Goal: Task Accomplishment & Management: Use online tool/utility

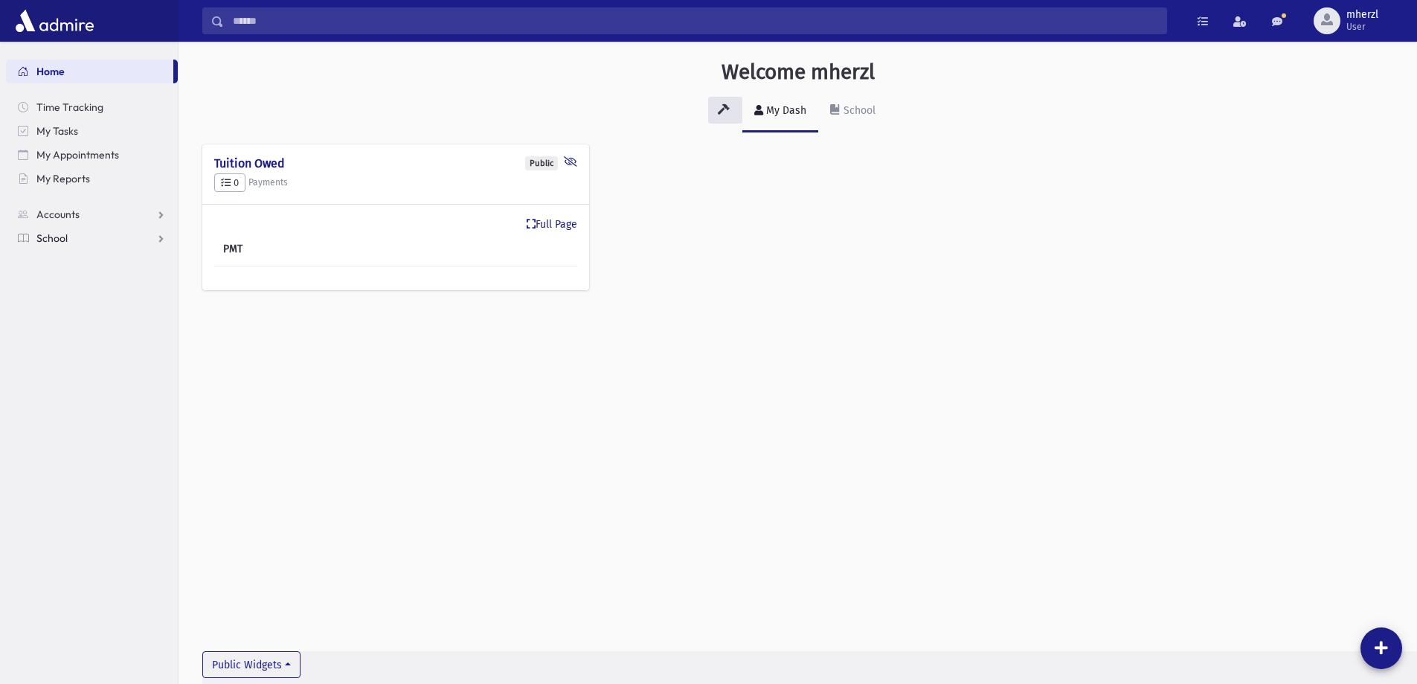
click at [74, 237] on link "School" at bounding box center [92, 238] width 172 height 24
click at [74, 260] on span "Students" at bounding box center [65, 261] width 41 height 13
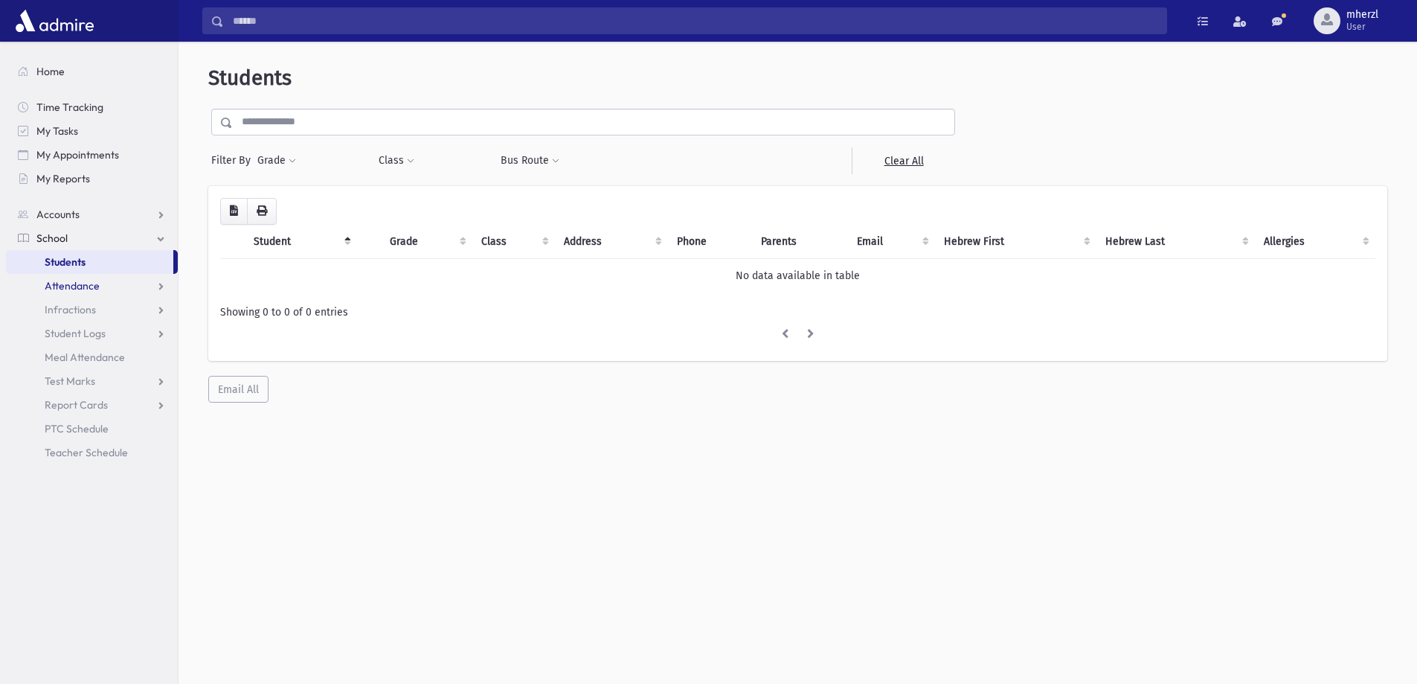
click at [71, 289] on span "Attendance" at bounding box center [72, 285] width 55 height 13
click at [307, 119] on input "text" at bounding box center [593, 122] width 721 height 27
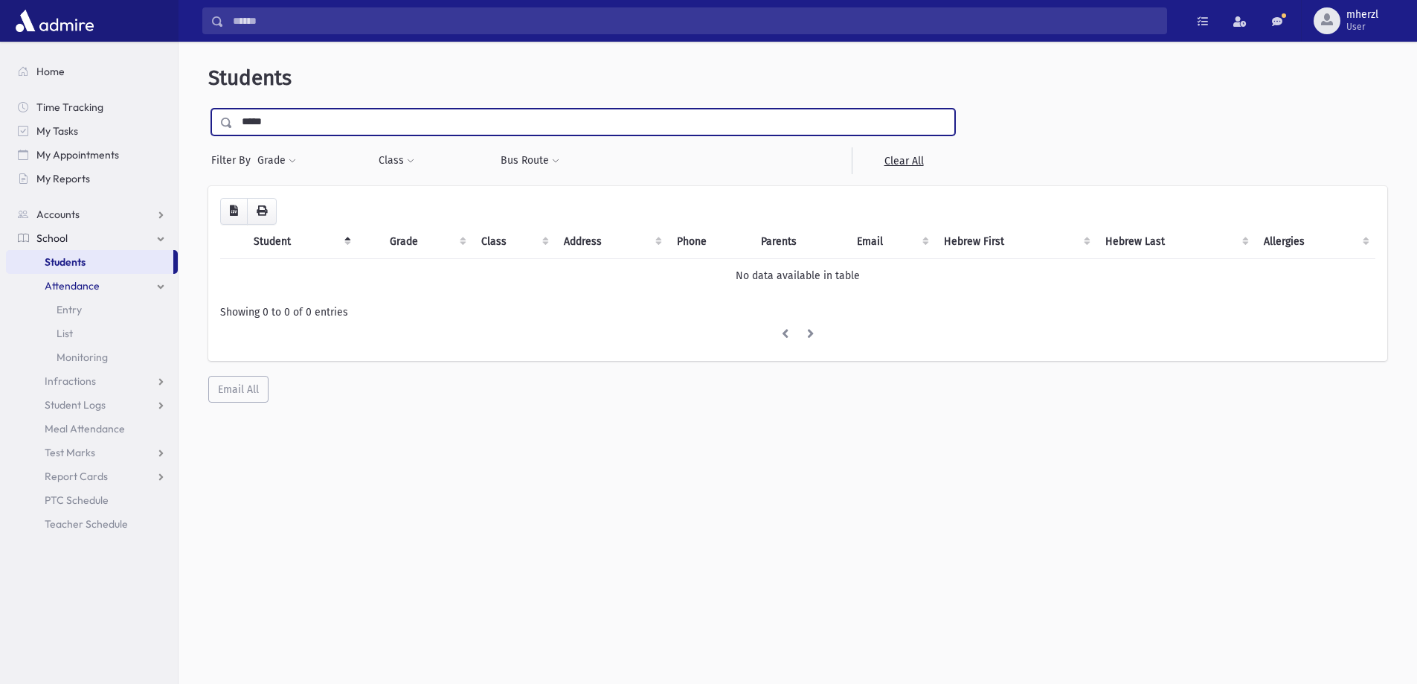
type input "*****"
click at [208, 109] on input "submit" at bounding box center [229, 119] width 42 height 20
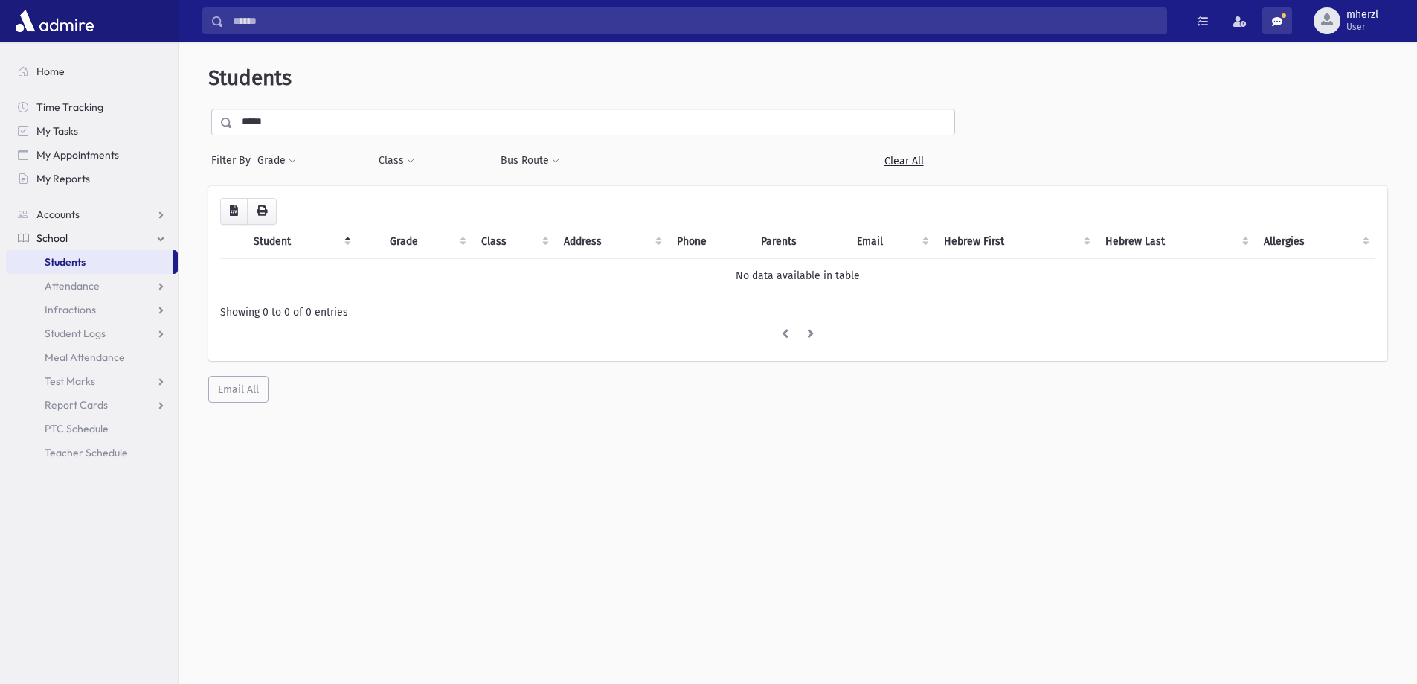
click at [1279, 21] on span at bounding box center [1277, 21] width 10 height 10
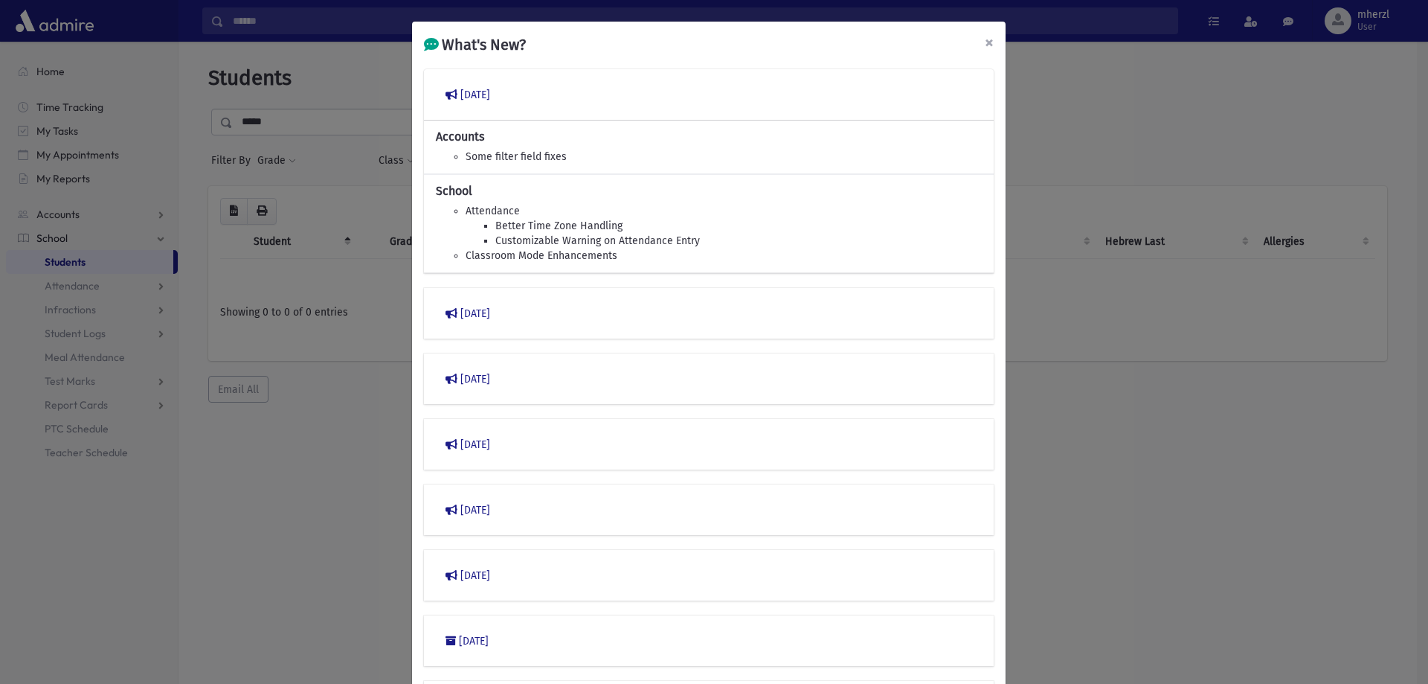
click at [985, 38] on span "×" at bounding box center [989, 42] width 9 height 21
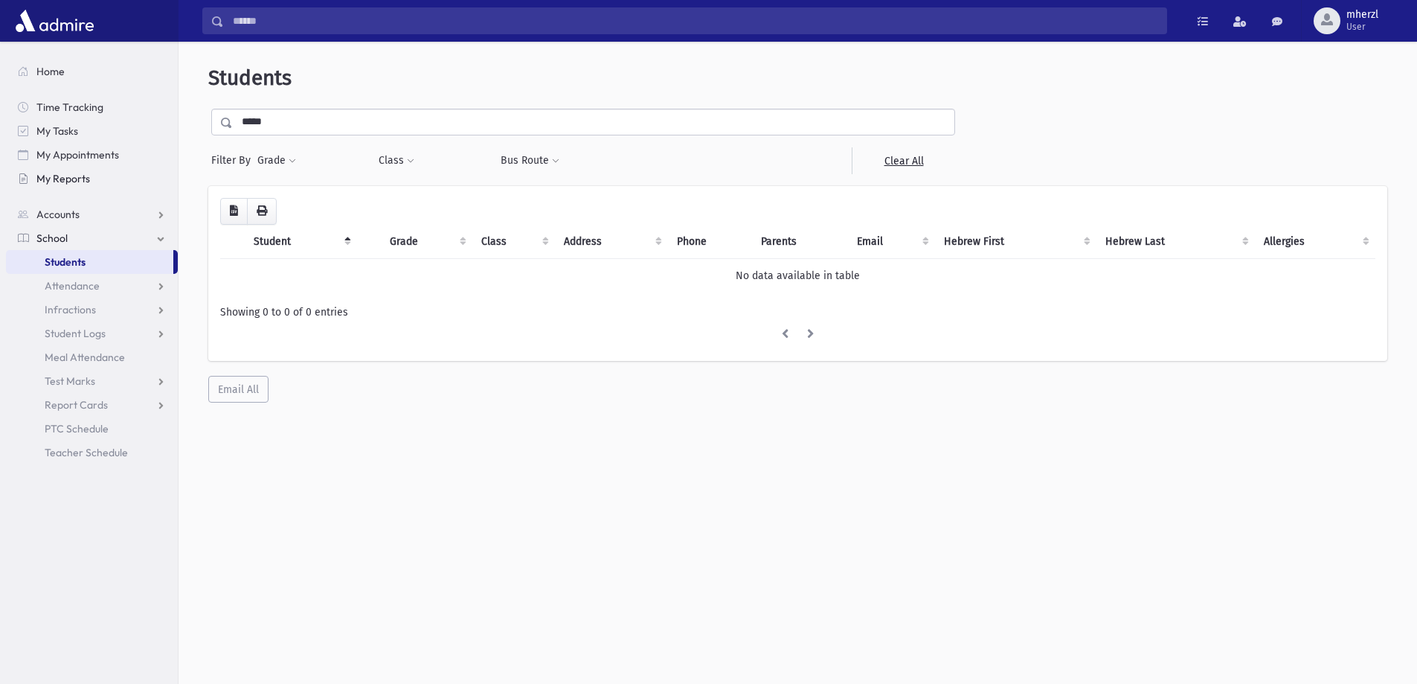
click at [59, 181] on span "My Reports" at bounding box center [63, 178] width 54 height 13
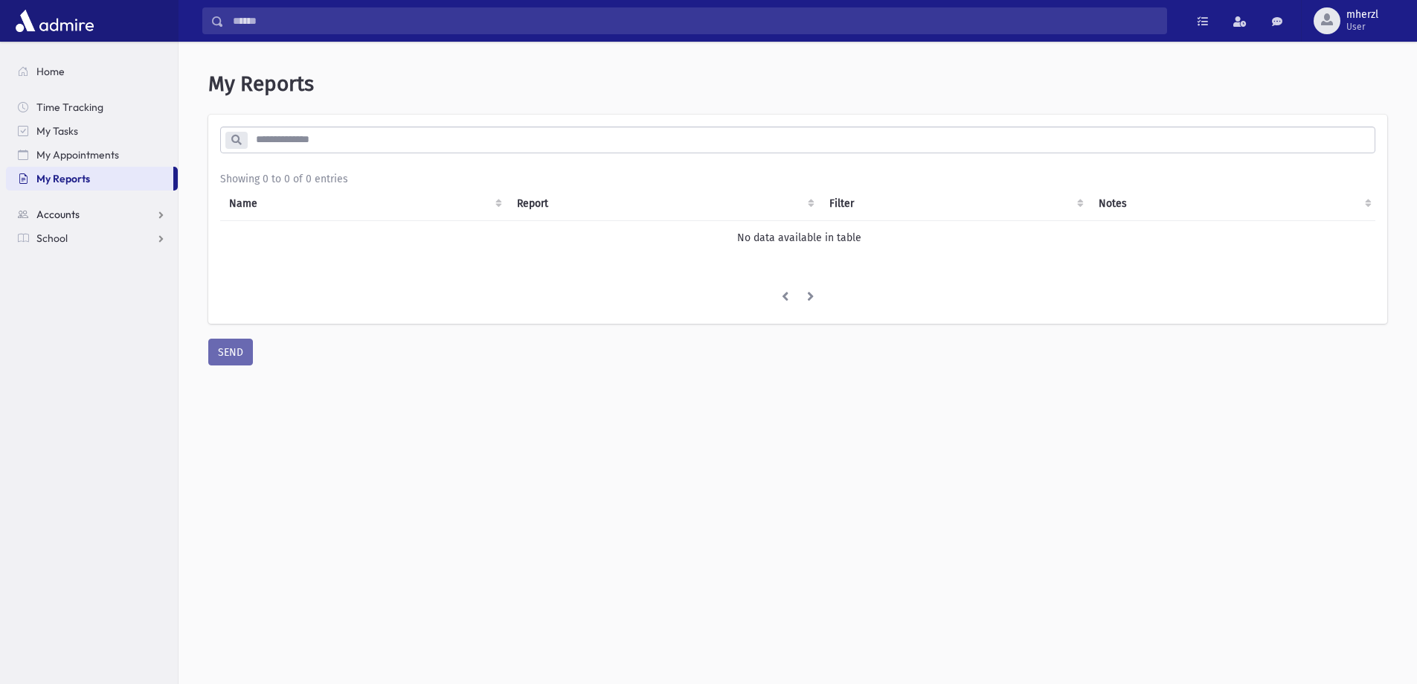
click at [67, 213] on span "Accounts" at bounding box center [57, 214] width 43 height 13
click at [76, 237] on span "Account List" at bounding box center [73, 237] width 57 height 13
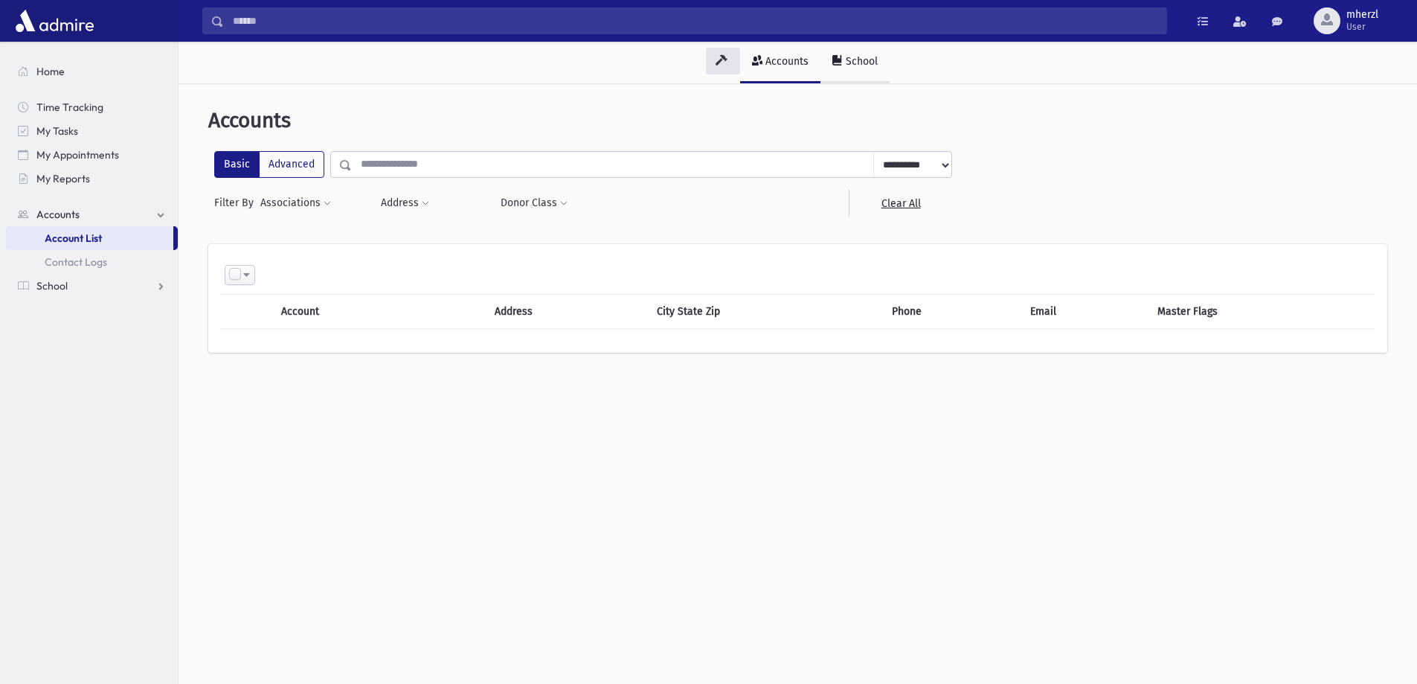
click at [850, 65] on div "School" at bounding box center [860, 61] width 35 height 13
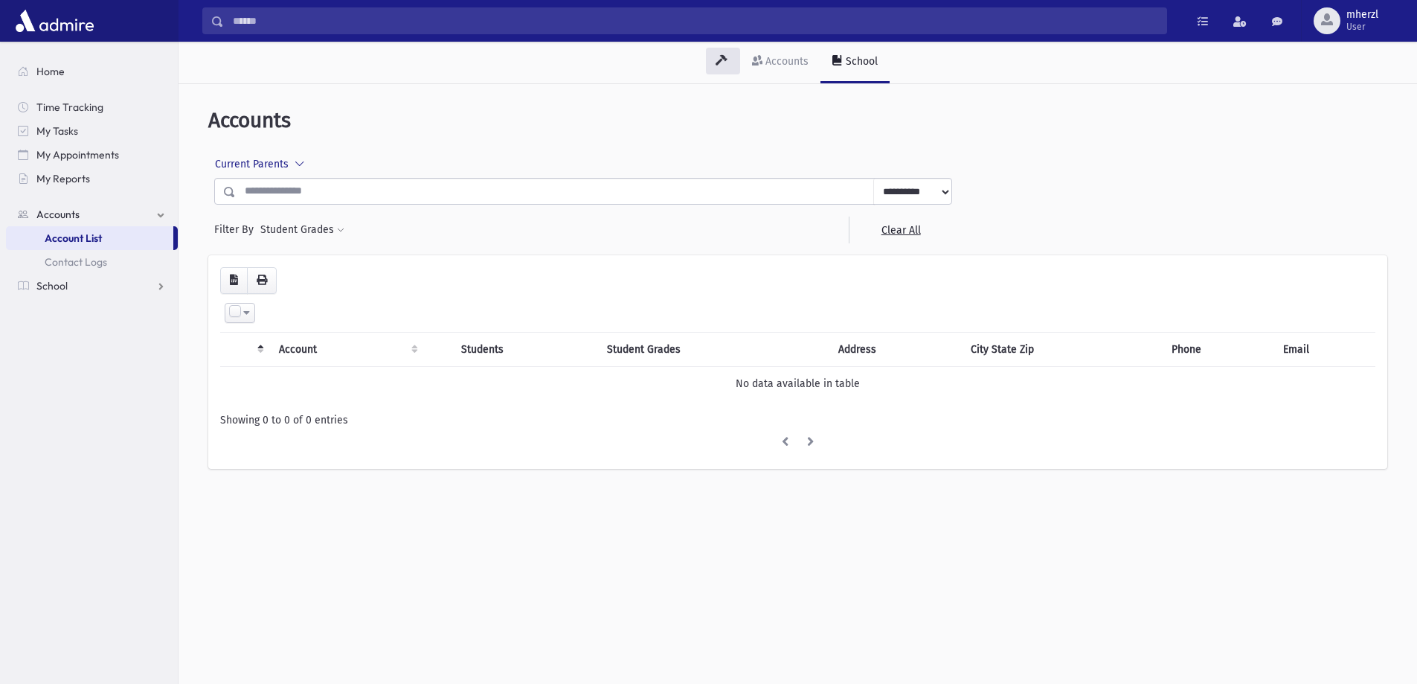
click at [919, 189] on select "**********" at bounding box center [912, 192] width 78 height 27
select select "*****"
click at [873, 179] on select "**********" at bounding box center [912, 192] width 78 height 27
click at [903, 233] on link "Clear All" at bounding box center [900, 229] width 103 height 27
click at [267, 284] on button "button" at bounding box center [262, 280] width 30 height 27
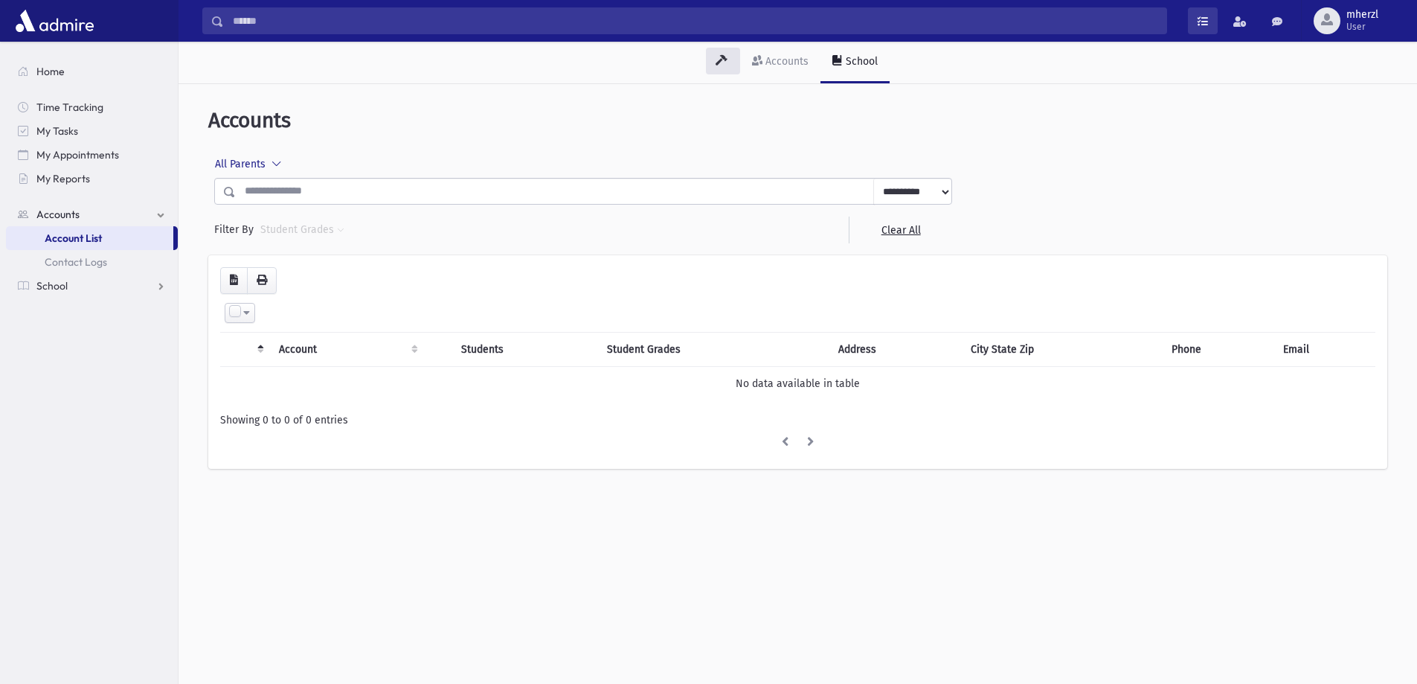
click at [1206, 16] on span at bounding box center [1202, 21] width 10 height 10
click at [1347, 94] on div "**********" at bounding box center [797, 295] width 1226 height 411
click at [1244, 23] on span at bounding box center [1239, 21] width 13 height 10
click at [1325, 113] on header "Accounts" at bounding box center [797, 120] width 1179 height 25
click at [1282, 19] on span at bounding box center [1277, 21] width 10 height 10
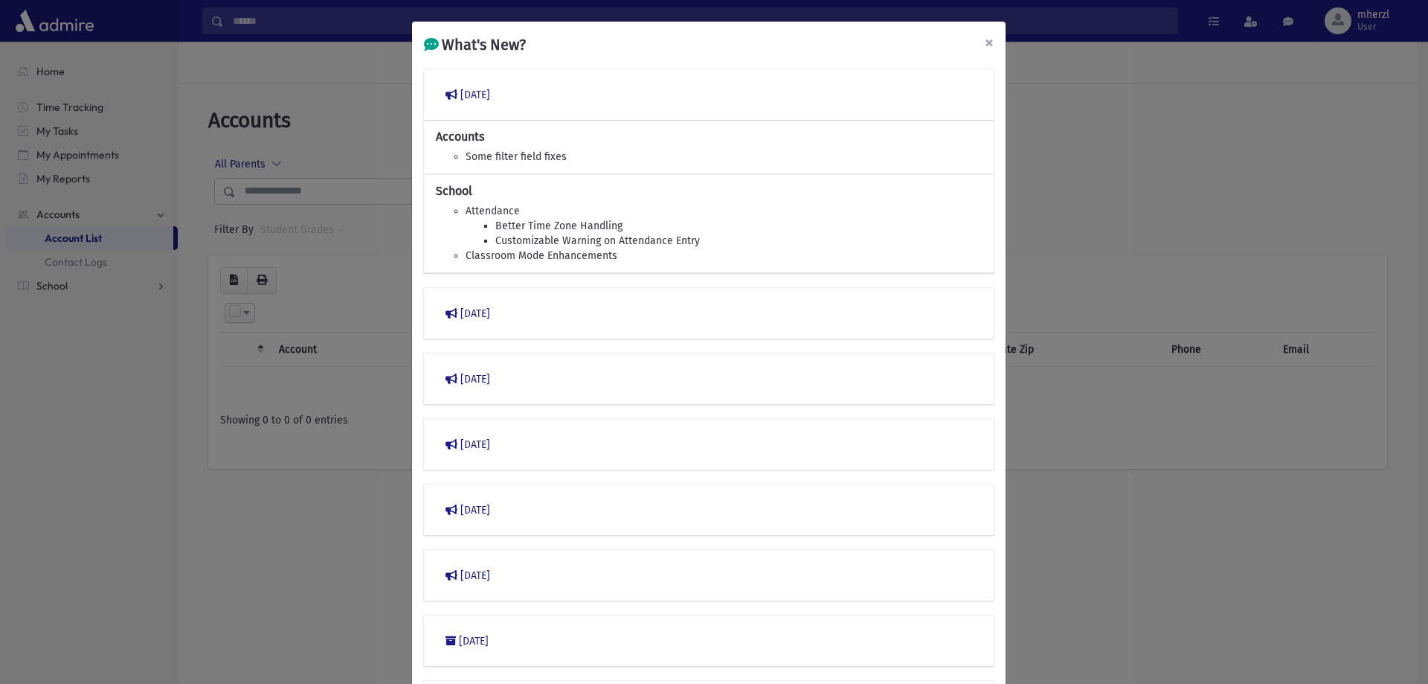
click at [985, 43] on span "×" at bounding box center [989, 42] width 9 height 21
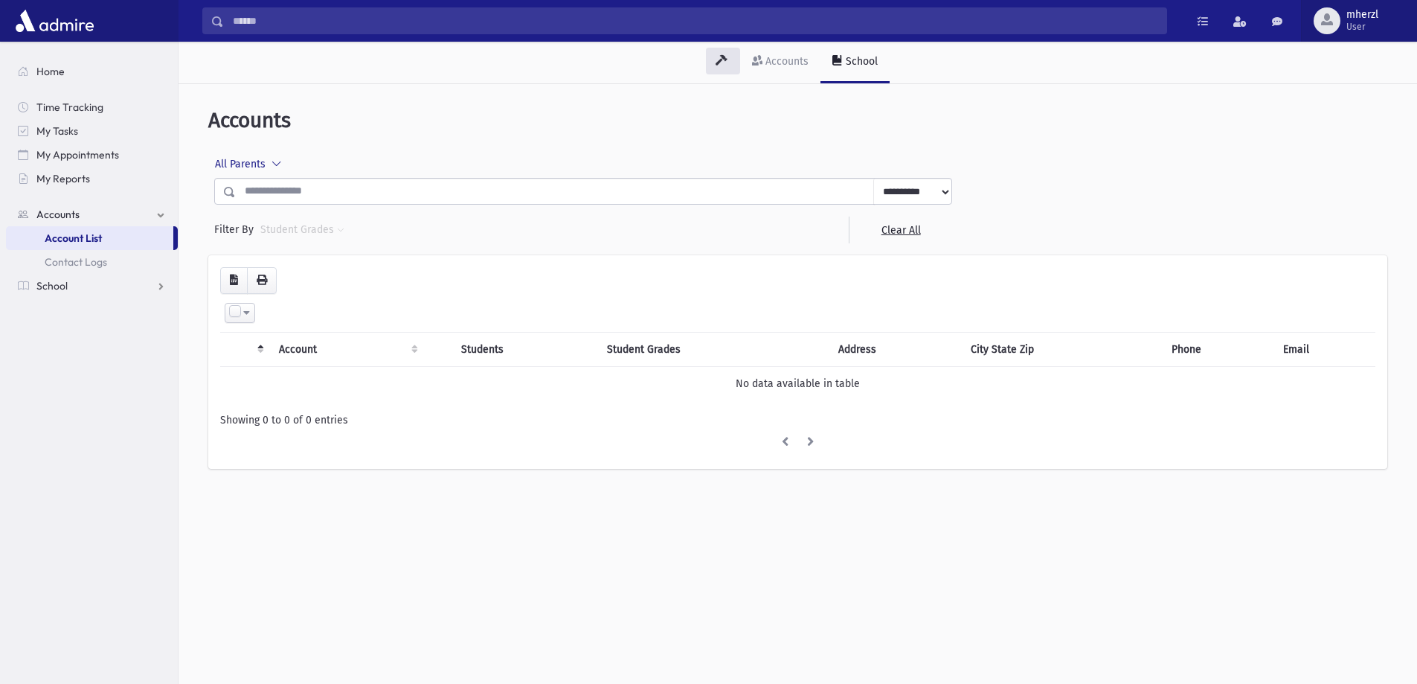
click at [1337, 25] on div "button" at bounding box center [1326, 20] width 27 height 27
click at [64, 216] on span "Accounts" at bounding box center [57, 214] width 43 height 13
click at [101, 284] on link "School" at bounding box center [92, 286] width 172 height 24
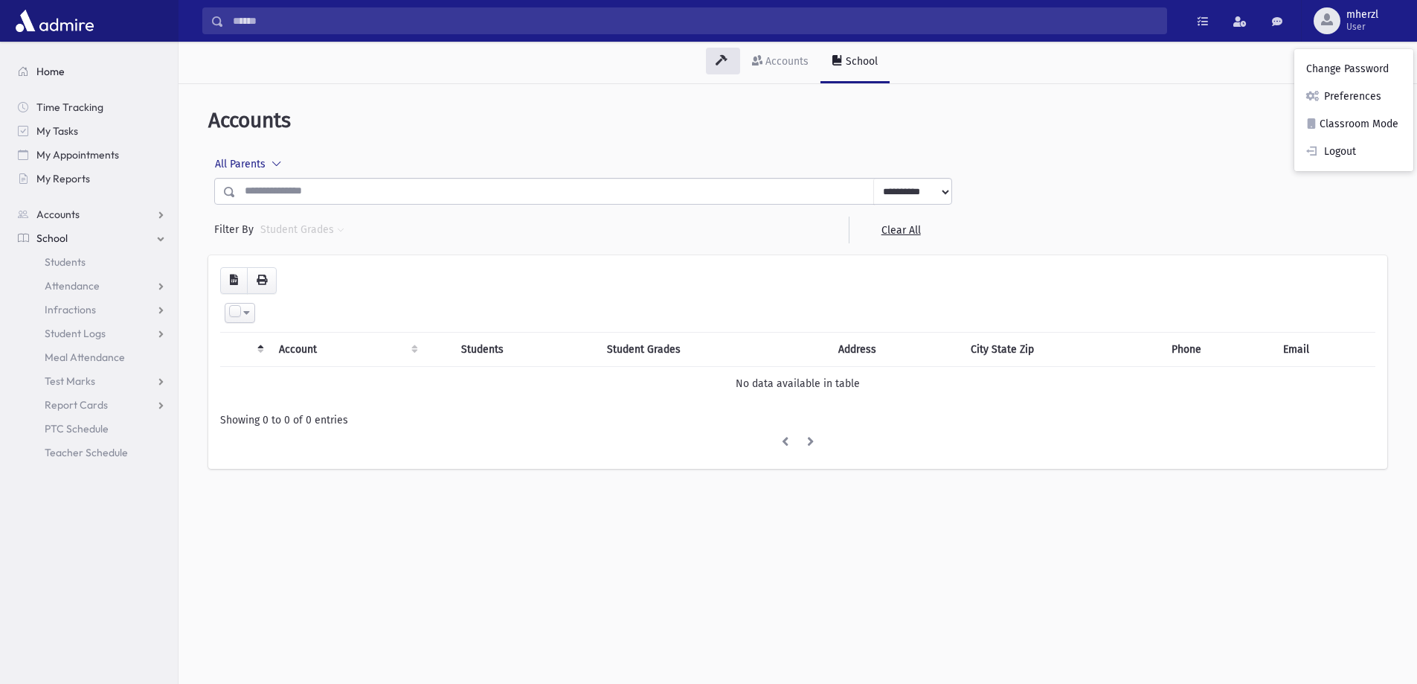
click at [65, 75] on link "Home" at bounding box center [92, 72] width 172 height 24
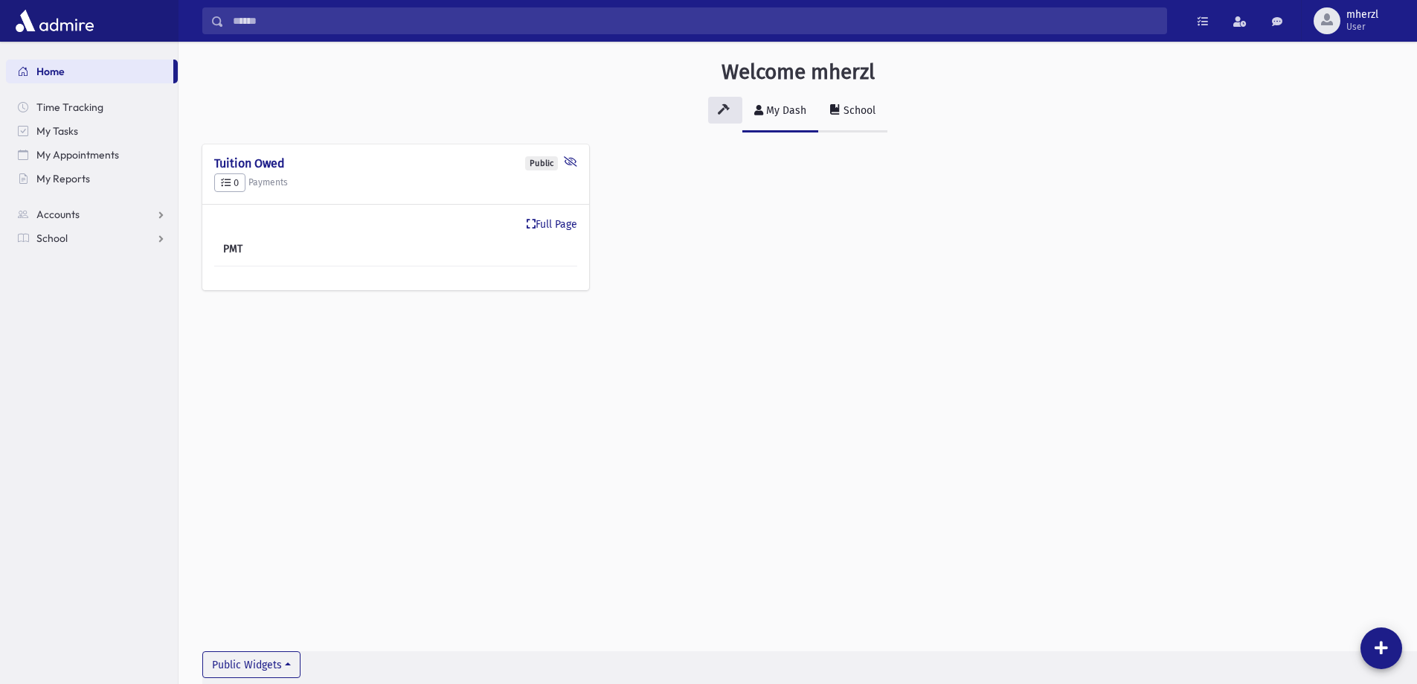
click at [866, 118] on link "School" at bounding box center [852, 112] width 69 height 42
click at [778, 106] on div "My Dash" at bounding box center [784, 110] width 43 height 13
click at [726, 108] on icon at bounding box center [724, 109] width 12 height 10
click at [835, 117] on link "School" at bounding box center [852, 112] width 69 height 42
click at [721, 118] on link at bounding box center [725, 110] width 34 height 27
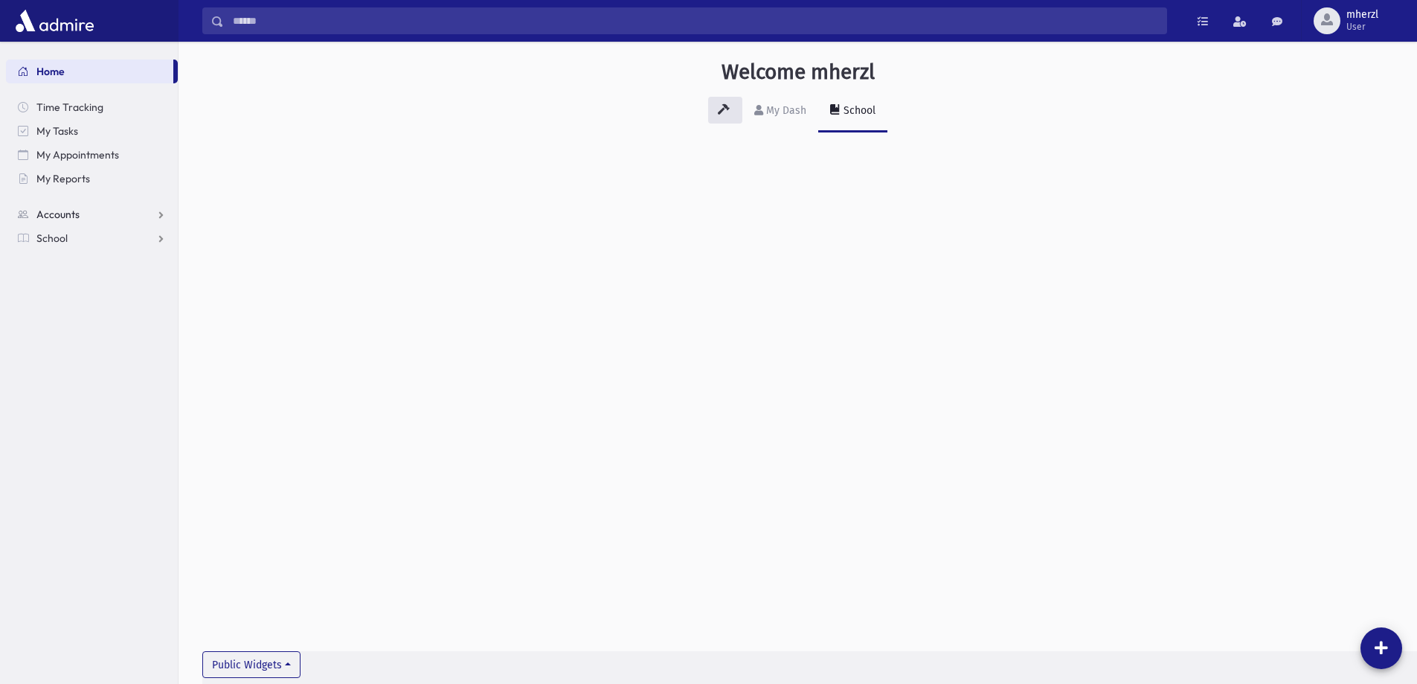
click at [98, 208] on link "Accounts" at bounding box center [92, 214] width 172 height 24
click at [69, 280] on link "School" at bounding box center [92, 286] width 172 height 24
click at [80, 264] on span "Students" at bounding box center [65, 261] width 41 height 13
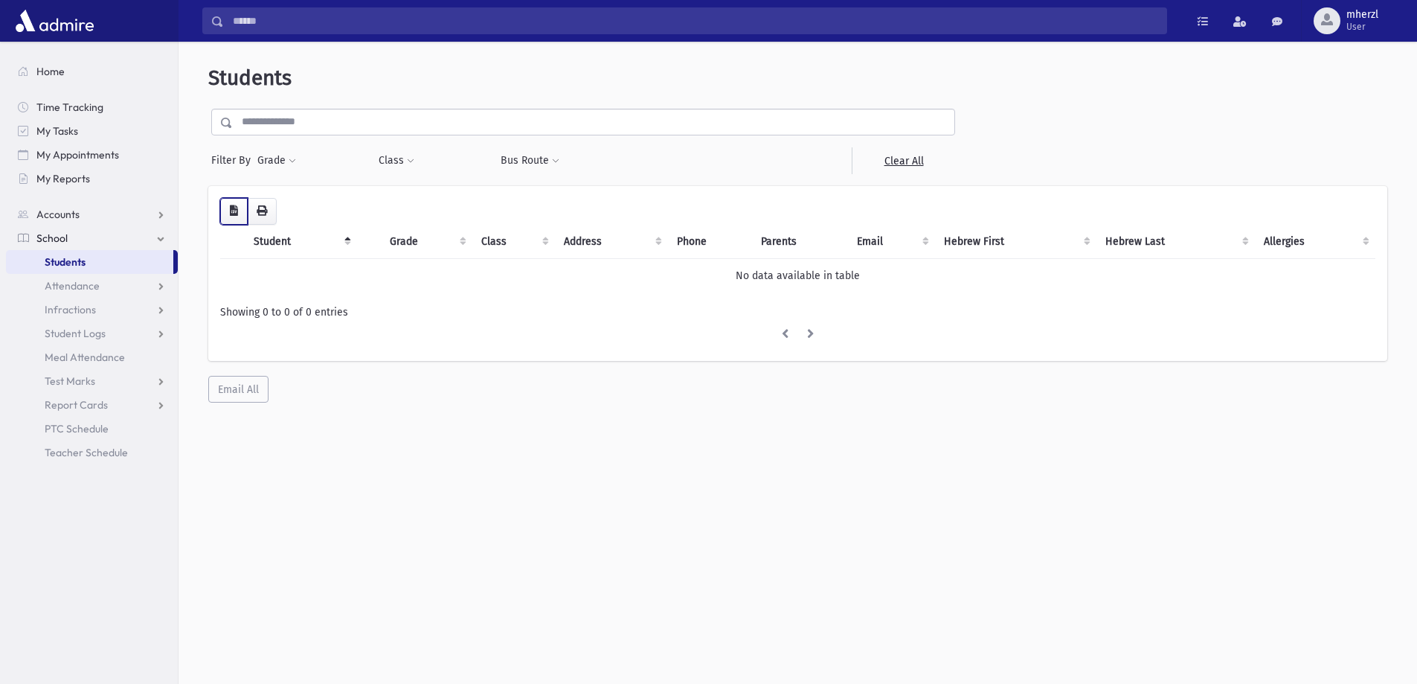
click at [237, 215] on icon "button" at bounding box center [234, 210] width 8 height 10
click at [251, 210] on button "button" at bounding box center [262, 211] width 30 height 27
click at [51, 29] on img at bounding box center [55, 21] width 86 height 30
